Goal: Task Accomplishment & Management: Manage account settings

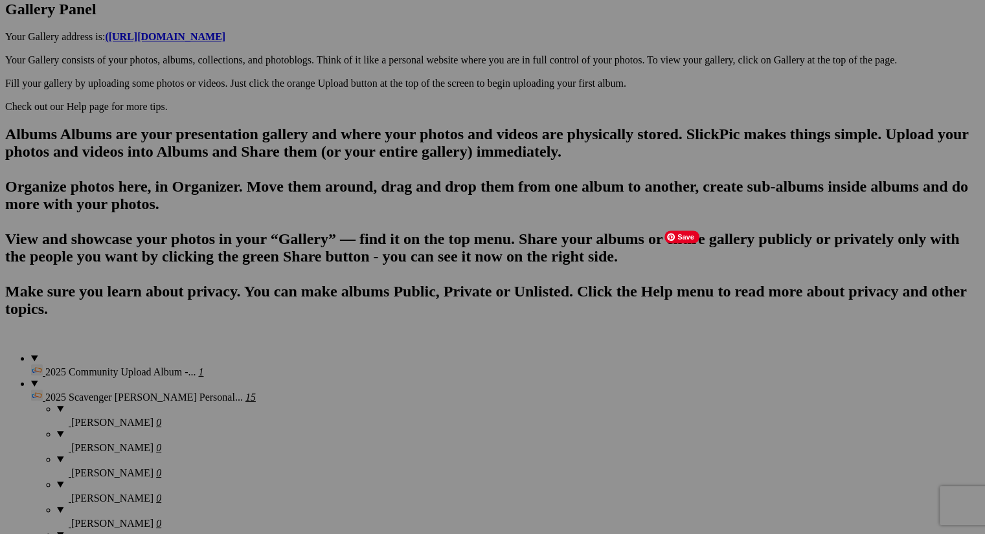
scroll to position [723, 0]
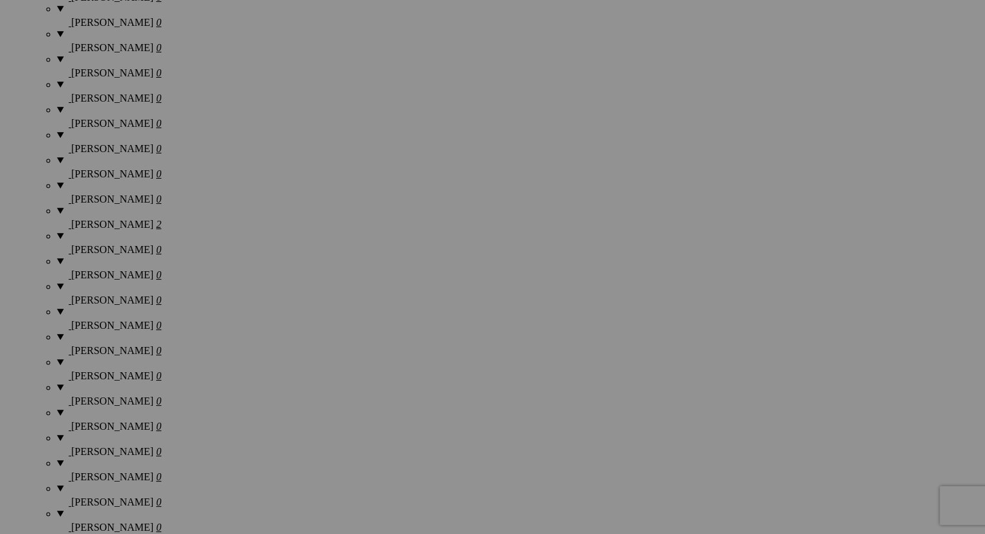
scroll to position [1187, 0]
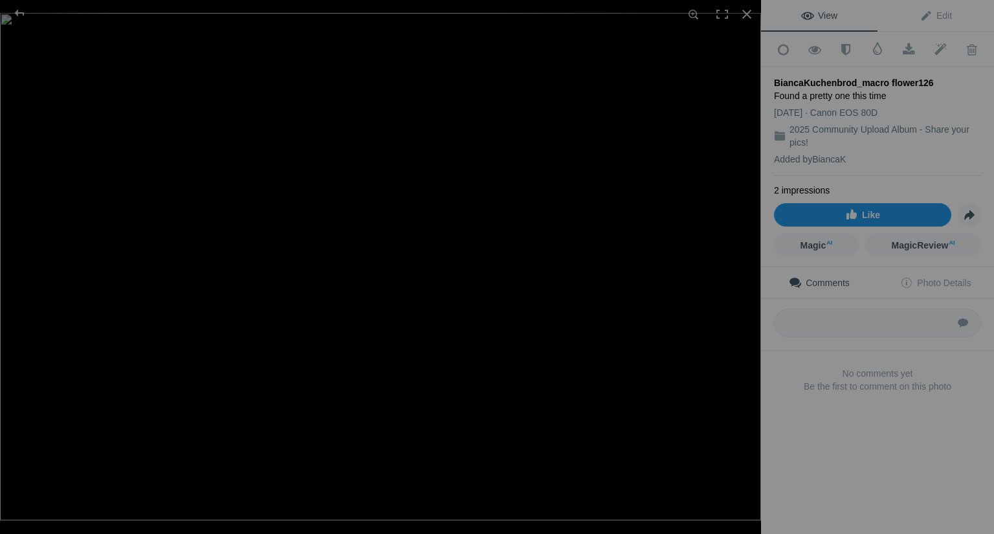
click at [835, 210] on link "Like" at bounding box center [862, 214] width 177 height 23
click at [816, 321] on textarea at bounding box center [877, 323] width 207 height 28
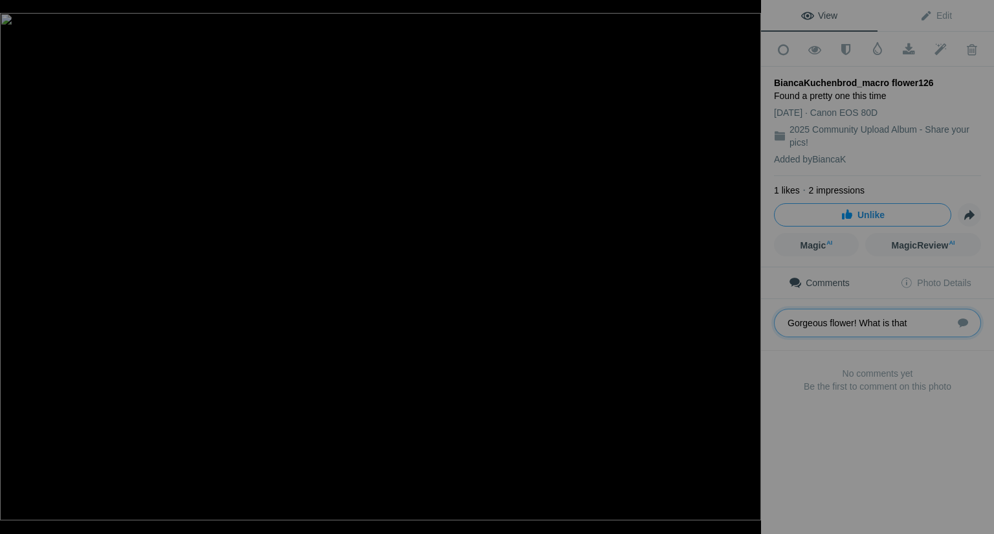
type textarea "Gorgeous flower! What is that?"
click at [25, 14] on div at bounding box center [19, 13] width 47 height 26
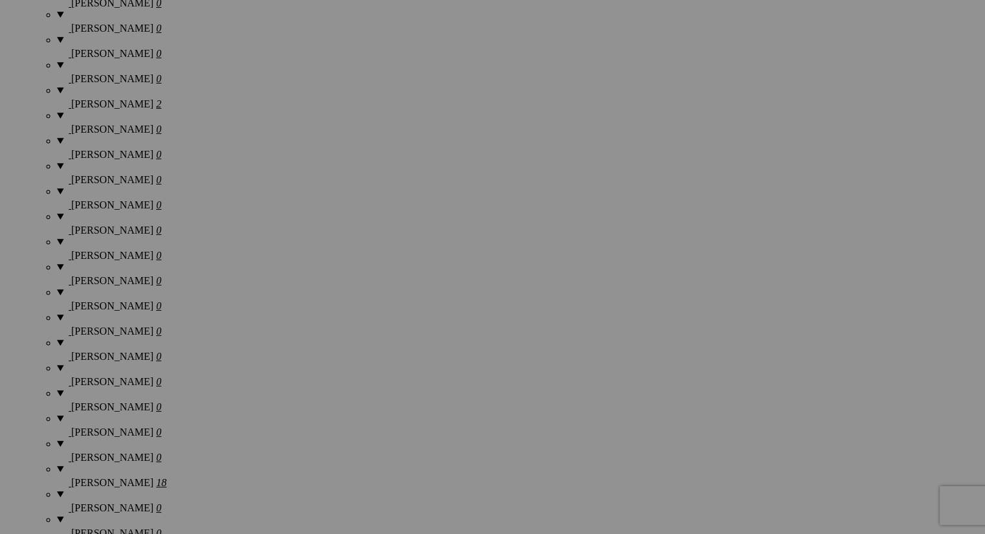
scroll to position [1283, 0]
drag, startPoint x: 473, startPoint y: 463, endPoint x: 454, endPoint y: 431, distance: 36.9
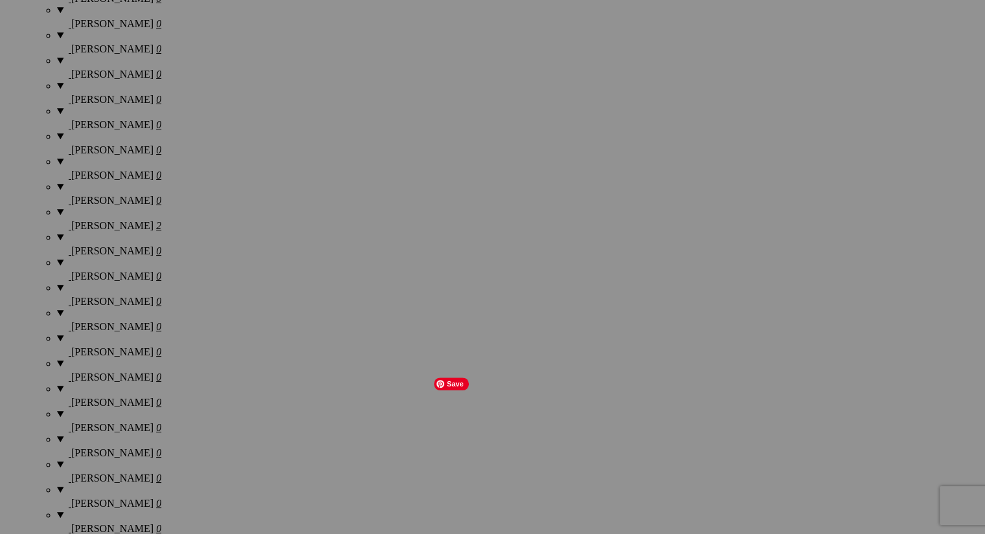
scroll to position [1336, 0]
drag, startPoint x: 469, startPoint y: 418, endPoint x: 451, endPoint y: 399, distance: 27.0
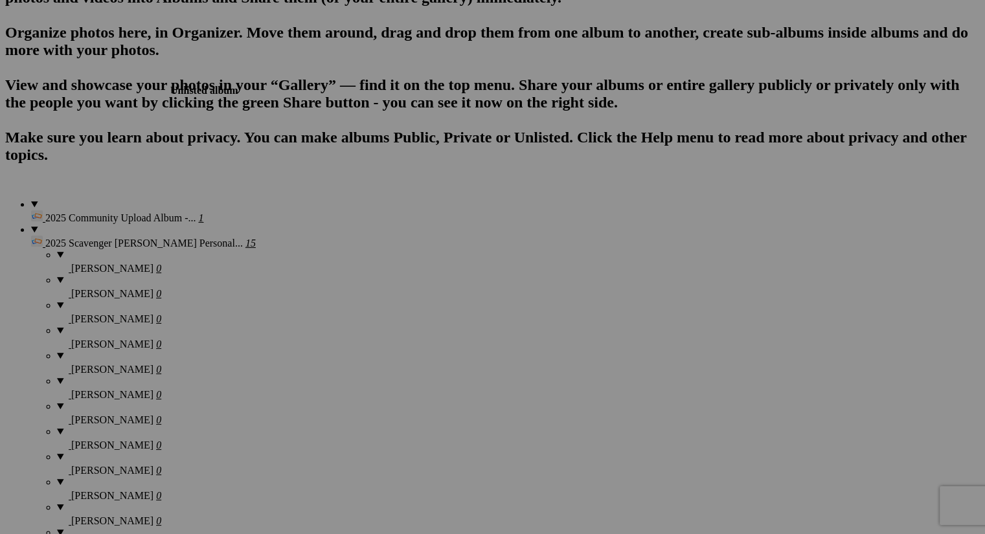
scroll to position [841, 0]
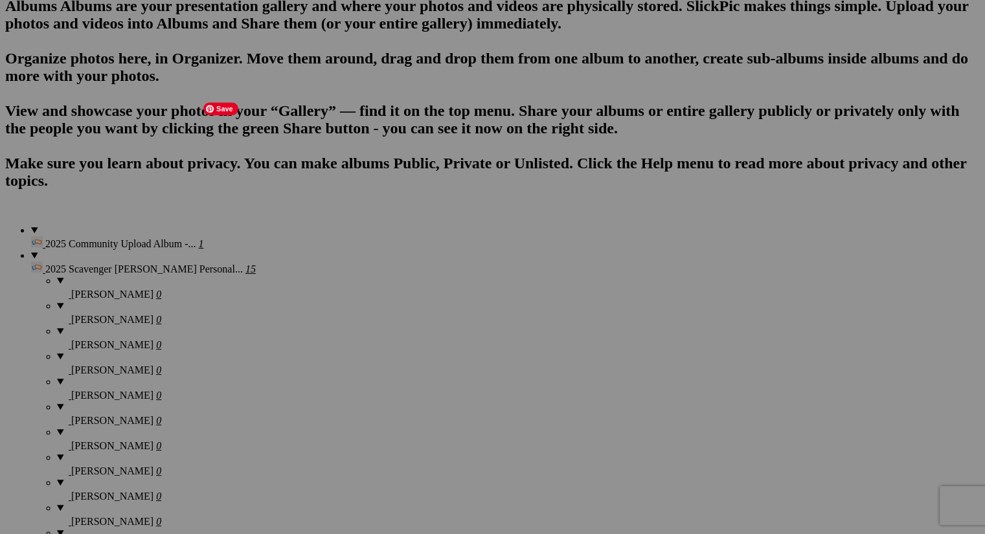
drag, startPoint x: 813, startPoint y: 260, endPoint x: 210, endPoint y: 115, distance: 619.2
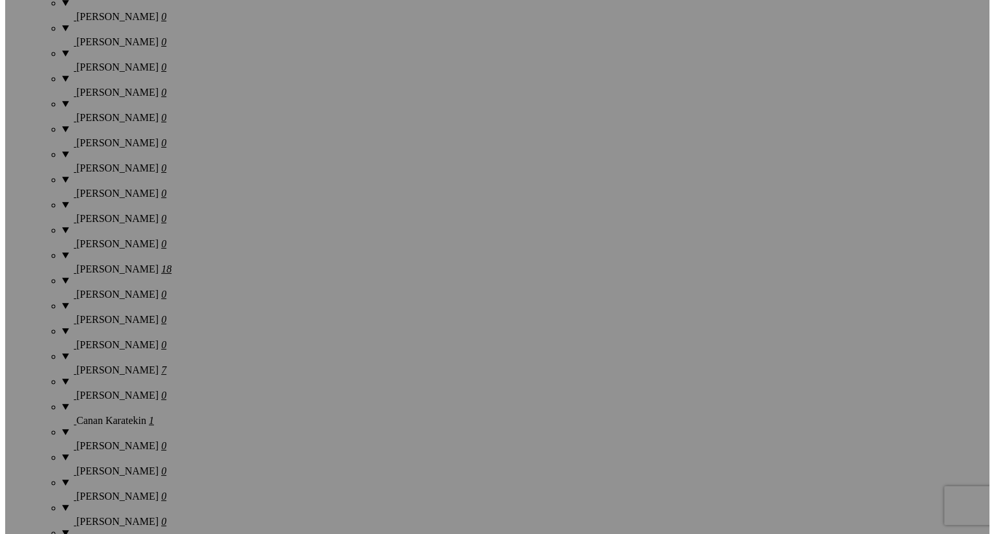
scroll to position [1540, 0]
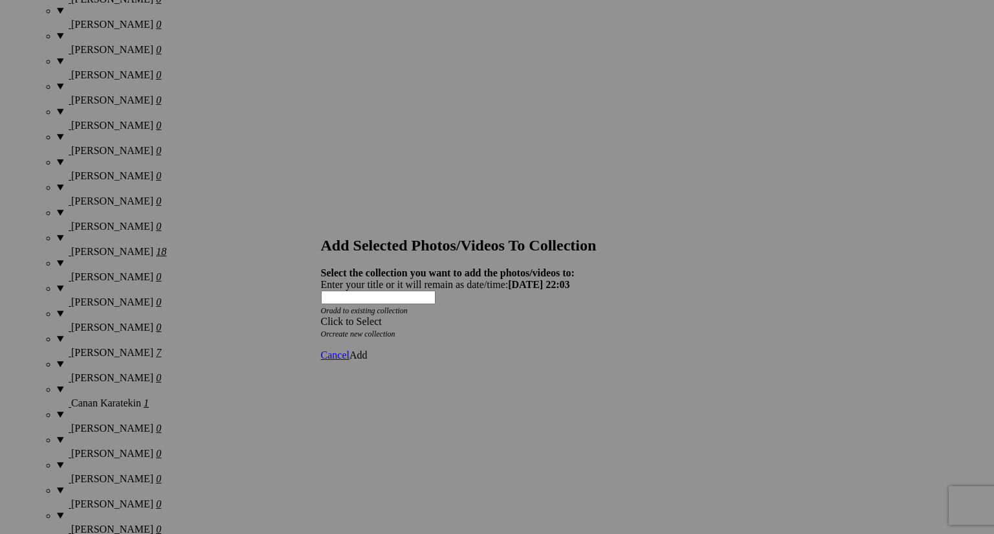
click at [513, 316] on div "Click to Select" at bounding box center [492, 322] width 343 height 12
click at [350, 350] on span "Cancel" at bounding box center [335, 355] width 28 height 11
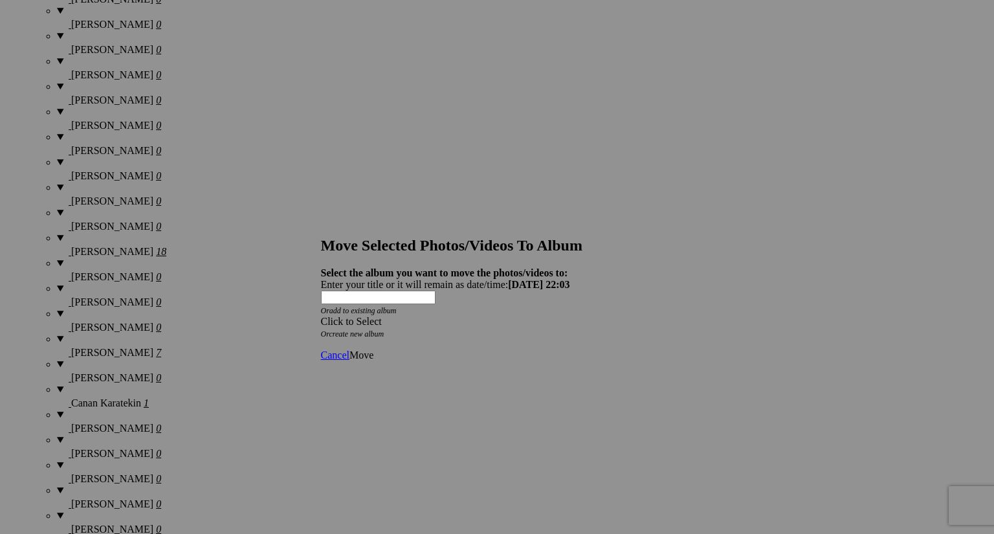
click at [492, 316] on div "Click to Select" at bounding box center [492, 322] width 343 height 12
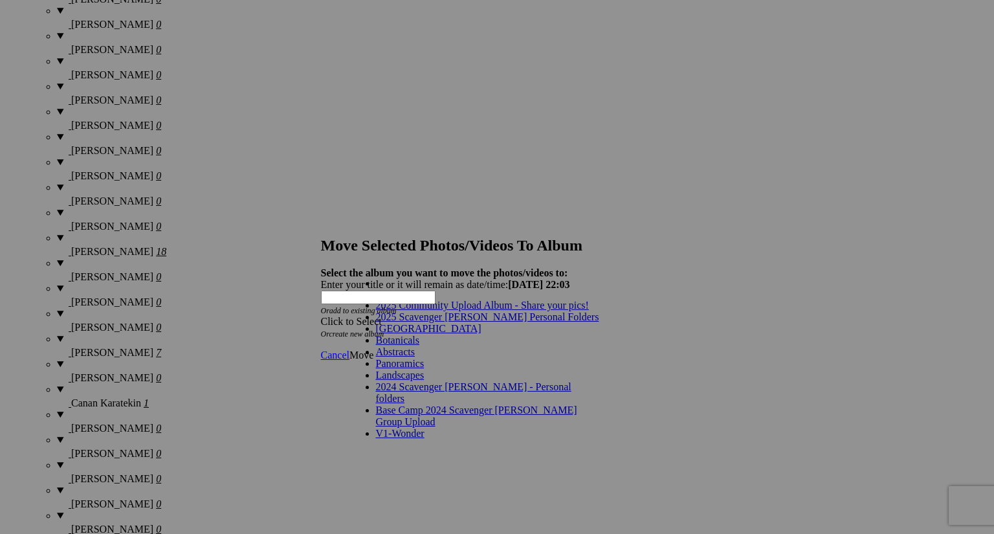
click at [599, 322] on span at bounding box center [599, 316] width 0 height 11
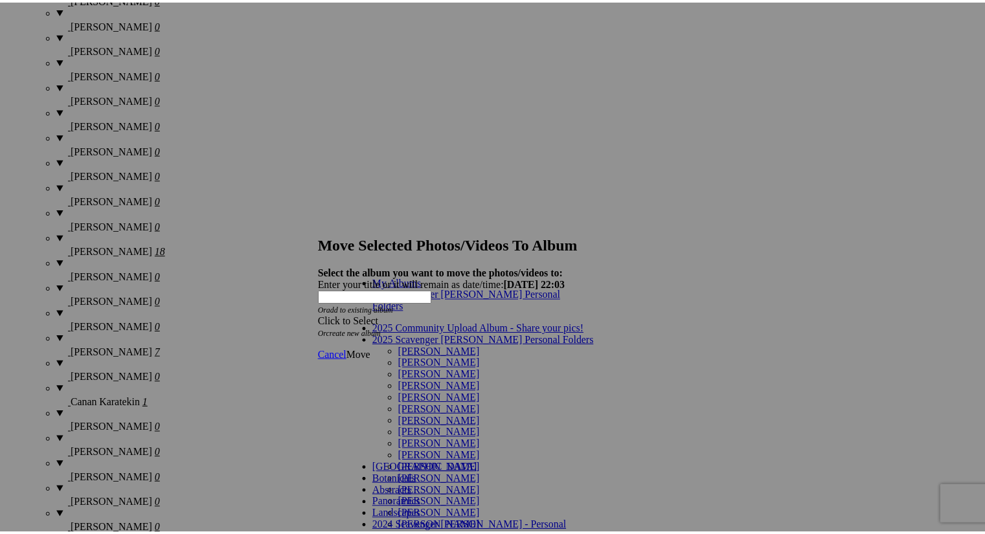
scroll to position [435, 0]
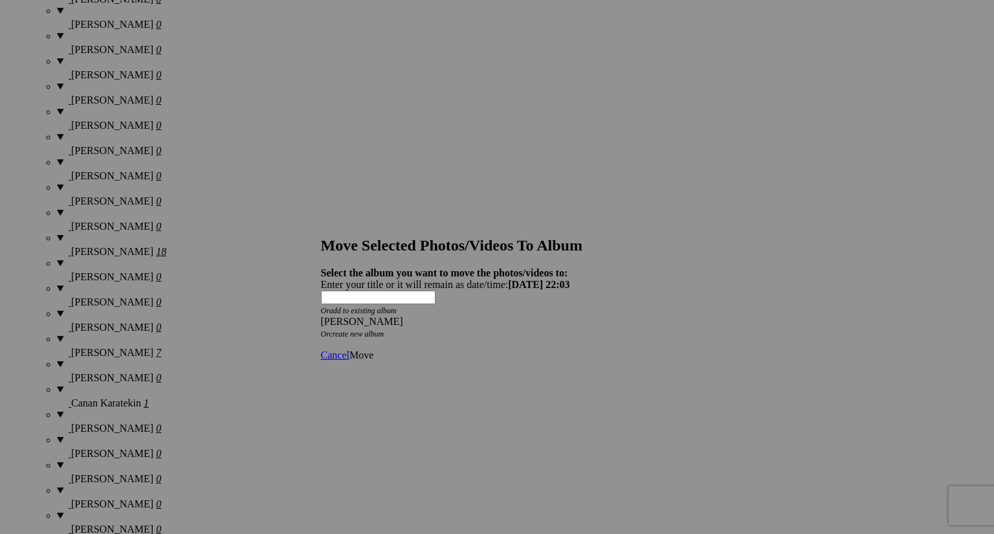
click at [374, 350] on span "Move" at bounding box center [362, 355] width 24 height 11
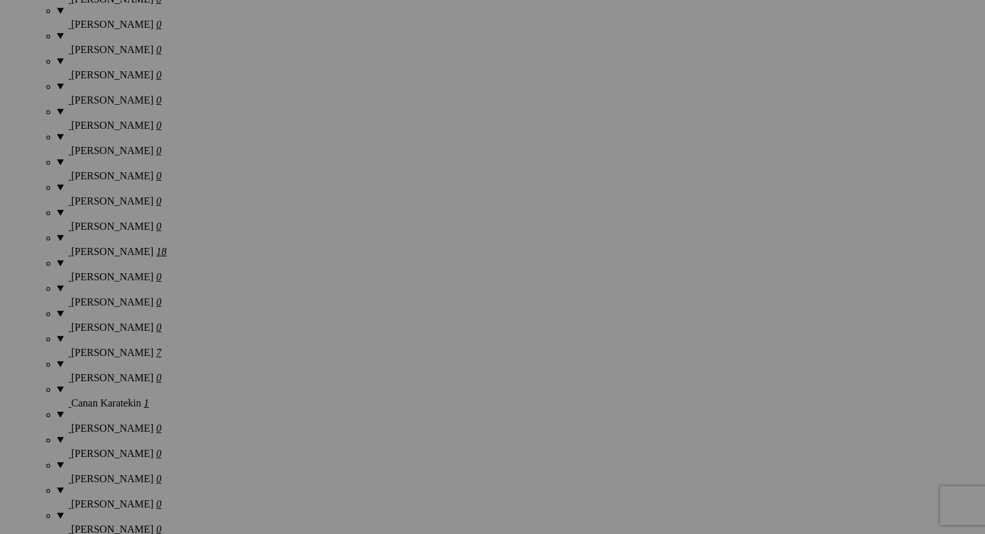
scroll to position [1380, 0]
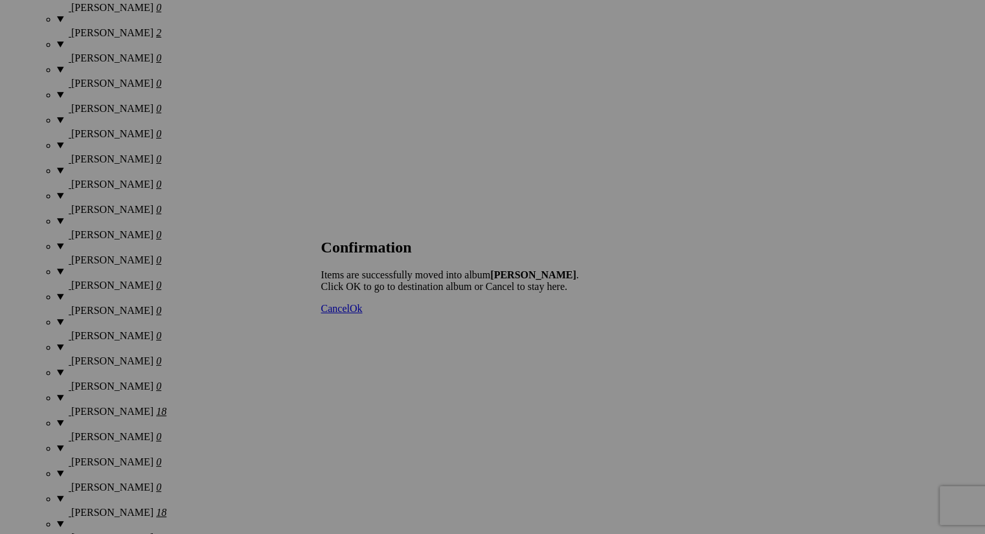
click at [363, 314] on span "Ok" at bounding box center [356, 308] width 13 height 11
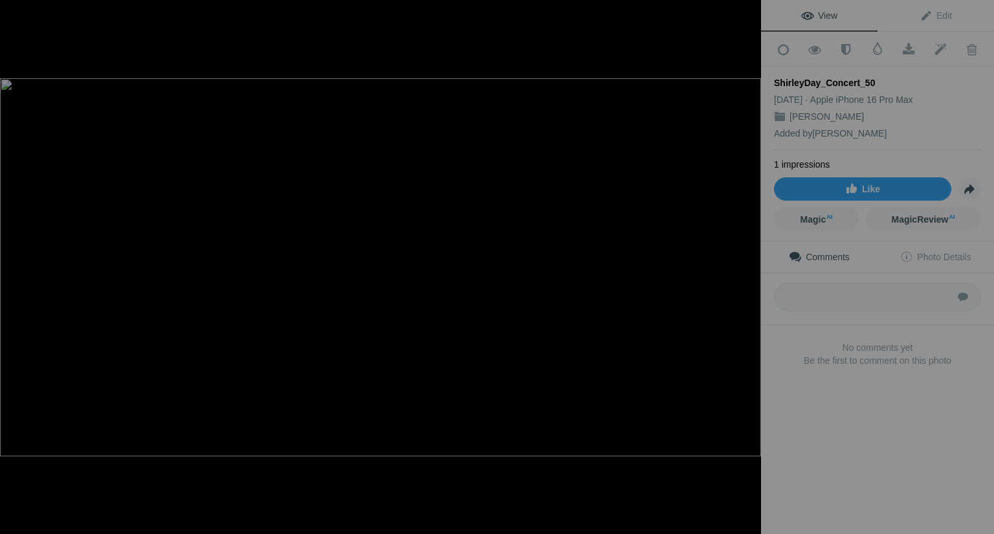
click at [744, 16] on div at bounding box center [747, 14] width 28 height 28
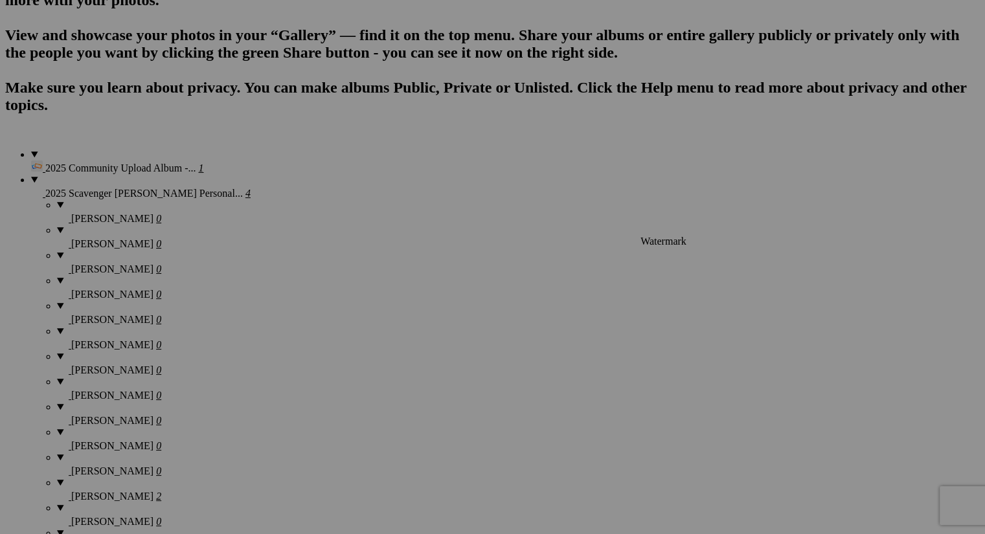
scroll to position [917, 0]
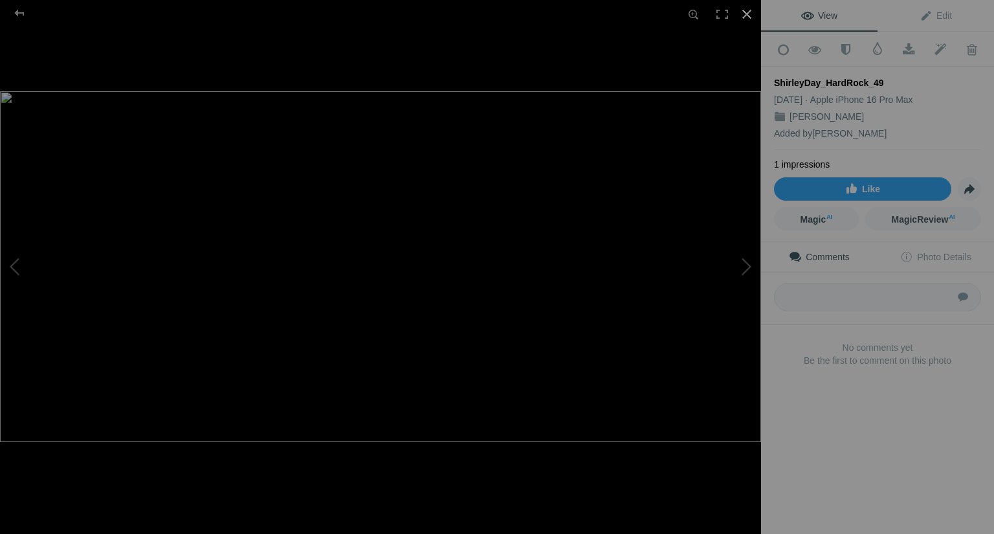
click at [748, 16] on div at bounding box center [747, 14] width 28 height 28
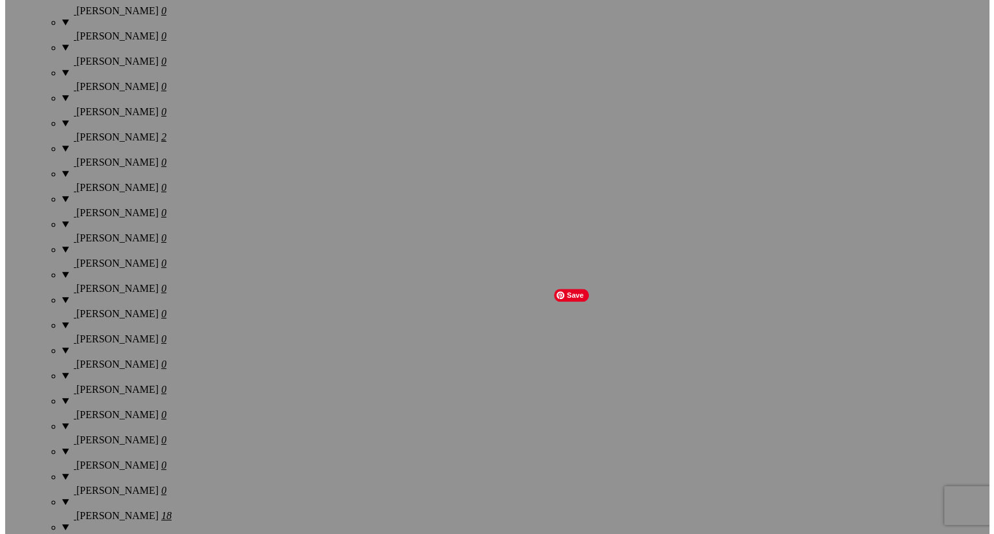
scroll to position [1380, 0]
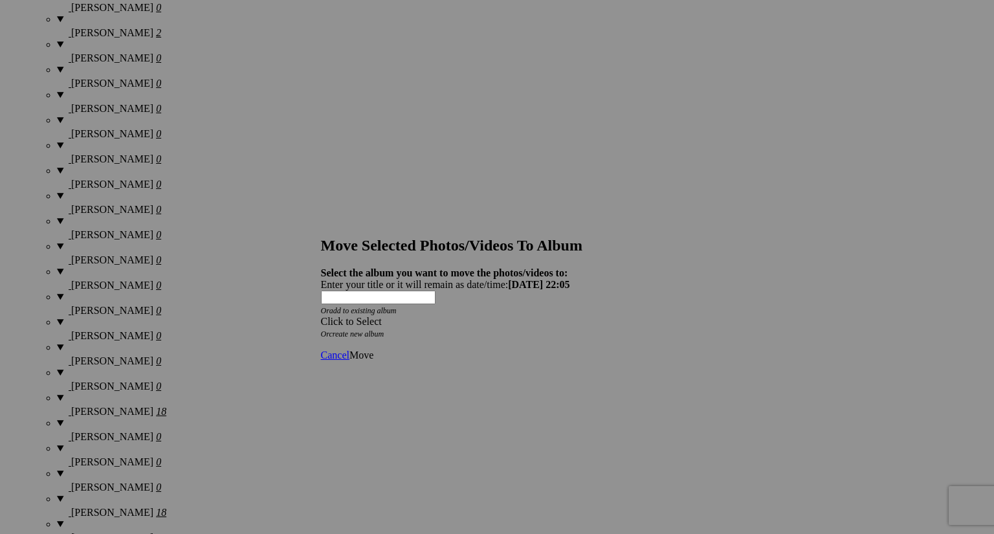
click at [546, 316] on div "Click to Select" at bounding box center [492, 322] width 343 height 12
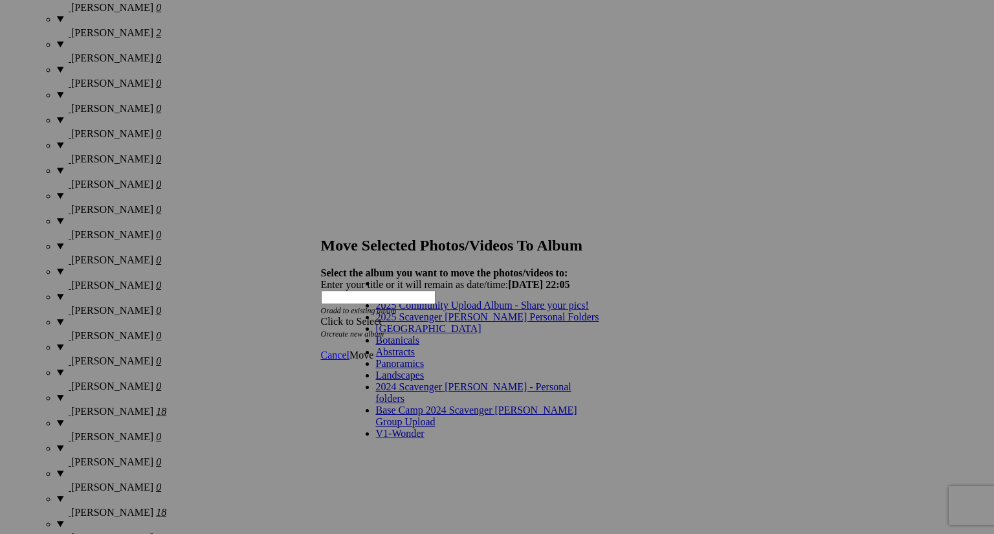
click at [599, 322] on span at bounding box center [599, 316] width 0 height 11
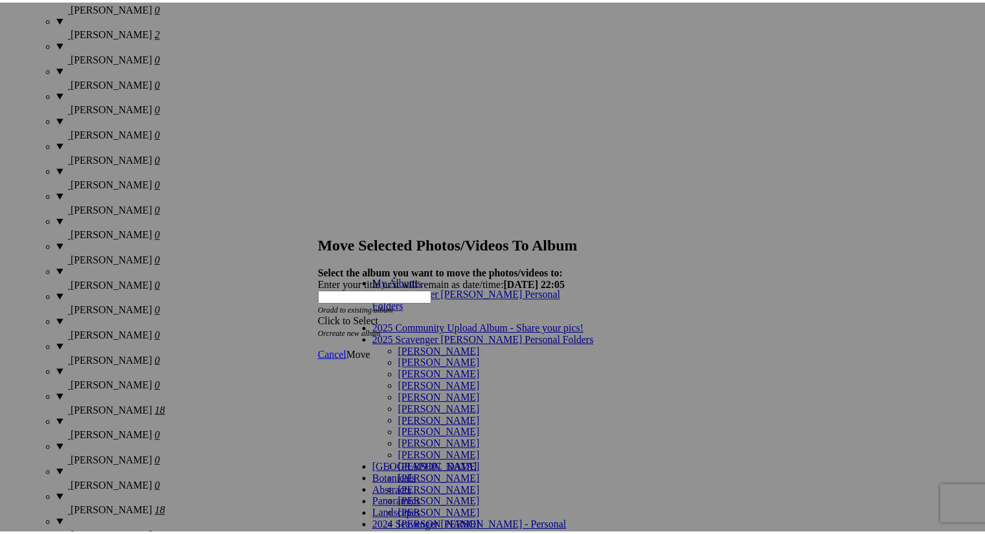
scroll to position [727, 0]
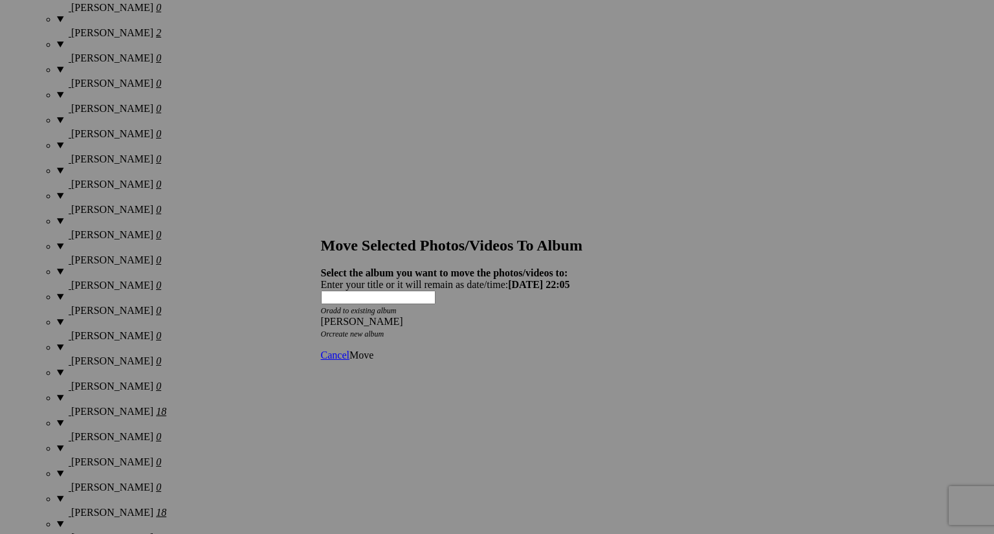
click at [374, 350] on span "Move" at bounding box center [362, 355] width 24 height 11
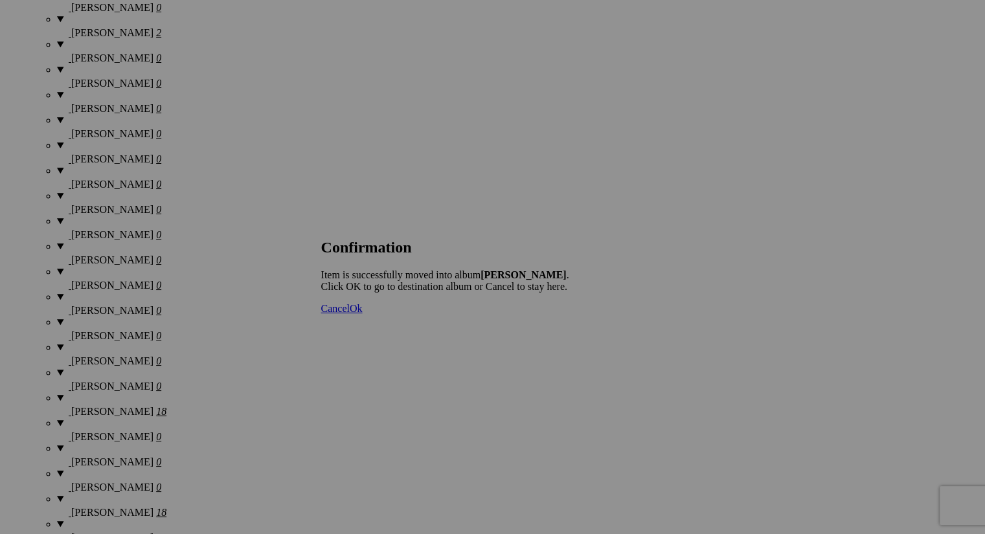
click at [363, 314] on span "Ok" at bounding box center [356, 308] width 13 height 11
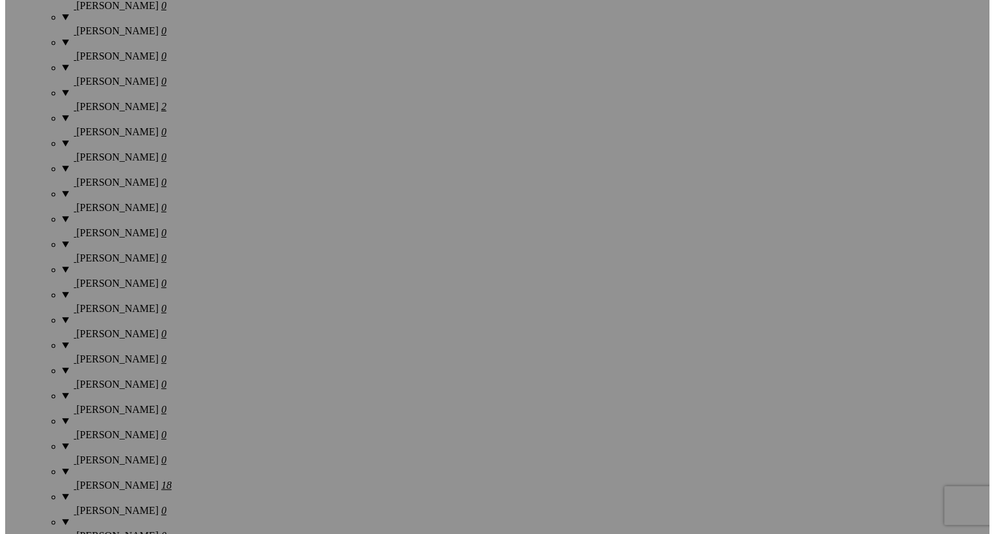
scroll to position [1380, 0]
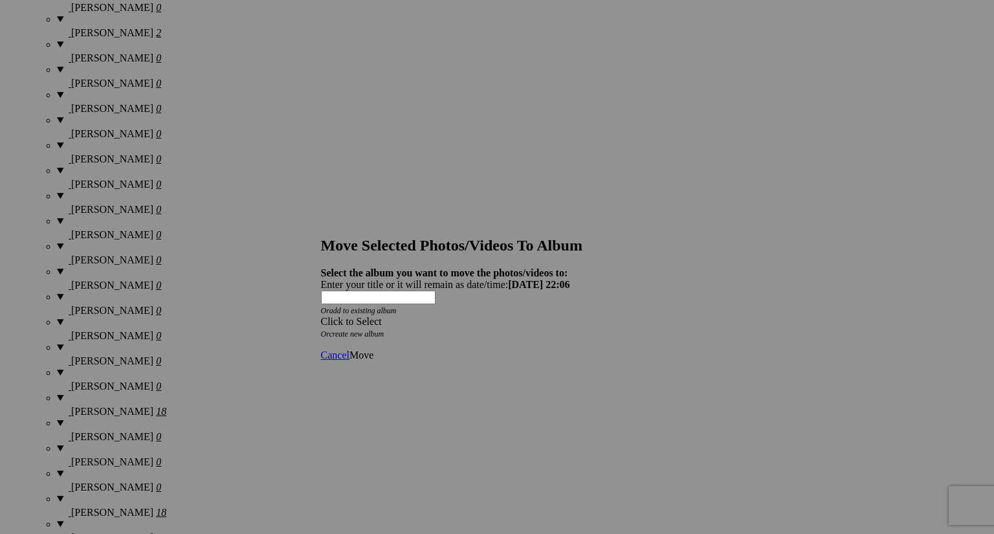
click at [551, 316] on div "Click to Select" at bounding box center [492, 322] width 343 height 12
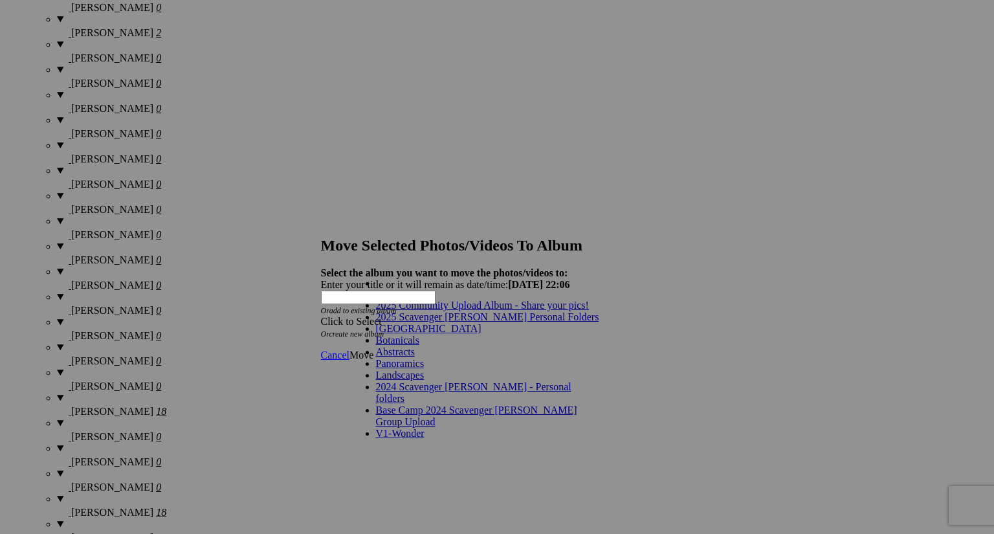
click at [599, 322] on span at bounding box center [599, 316] width 0 height 11
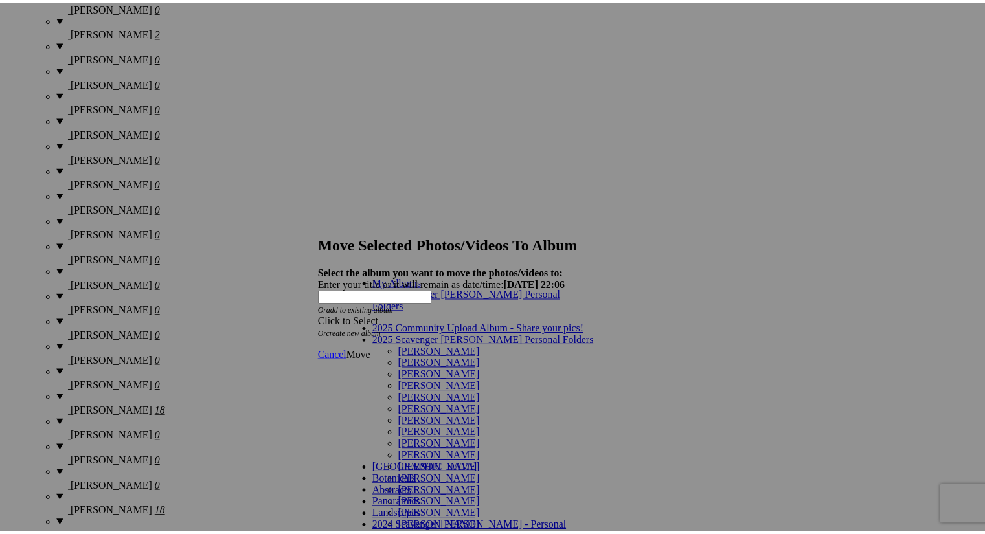
scroll to position [734, 0]
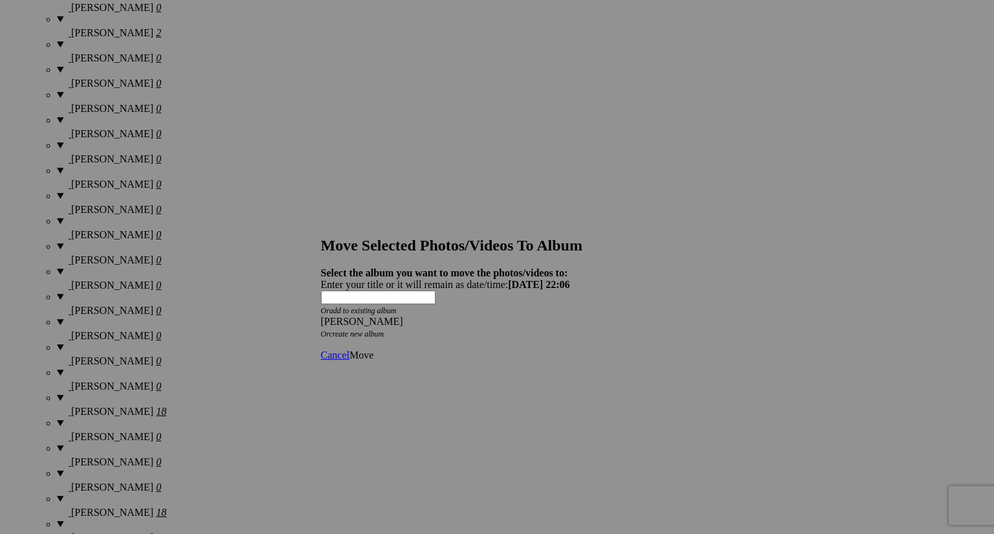
click at [374, 350] on span "Move" at bounding box center [362, 355] width 24 height 11
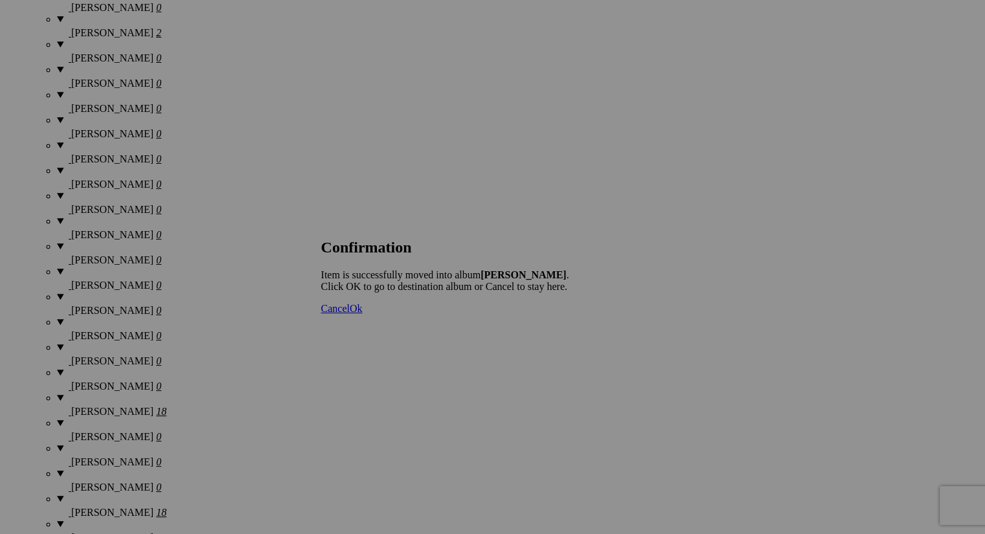
click at [363, 314] on link "Ok" at bounding box center [356, 308] width 13 height 11
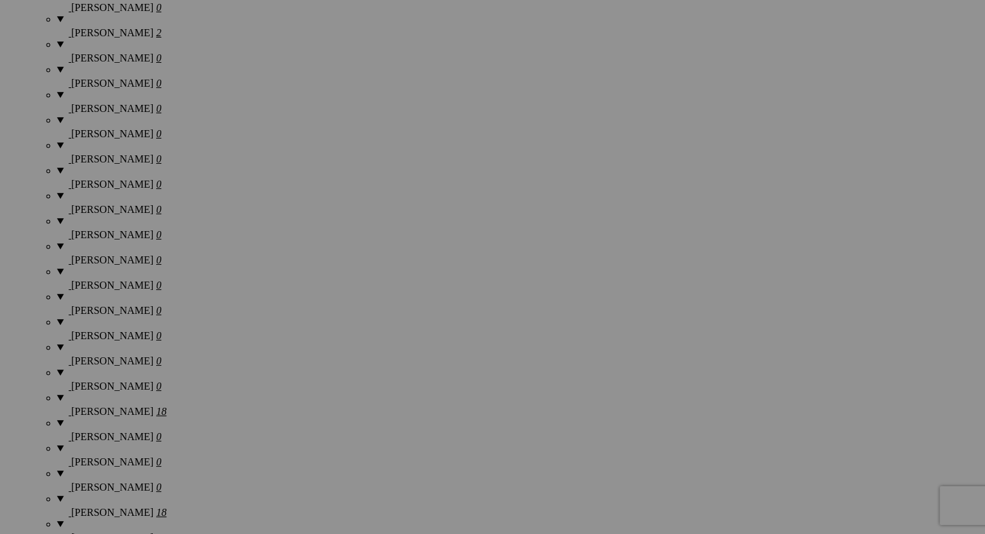
scroll to position [1380, 0]
drag, startPoint x: 477, startPoint y: 382, endPoint x: 319, endPoint y: 63, distance: 355.3
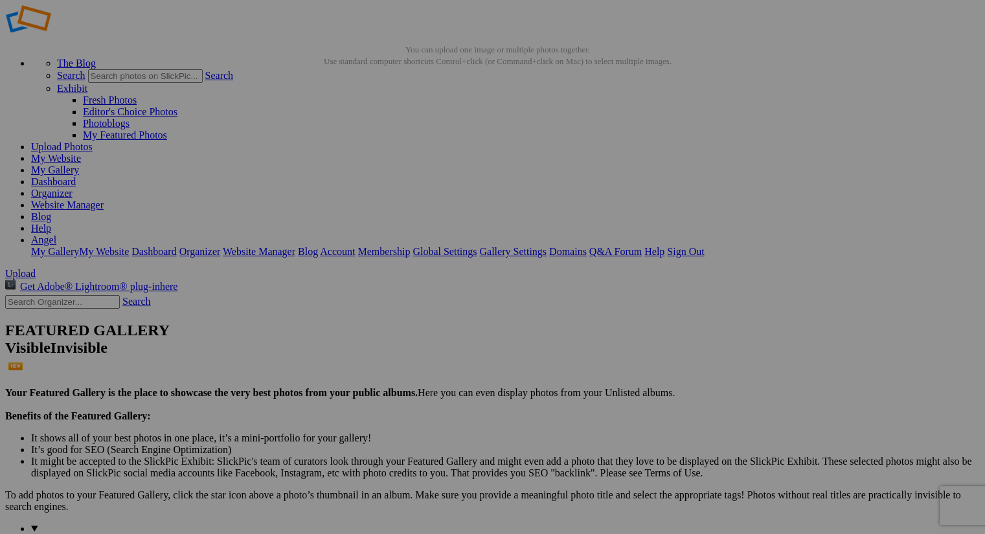
scroll to position [0, 0]
